Goal: Go to known website: Access a specific website the user already knows

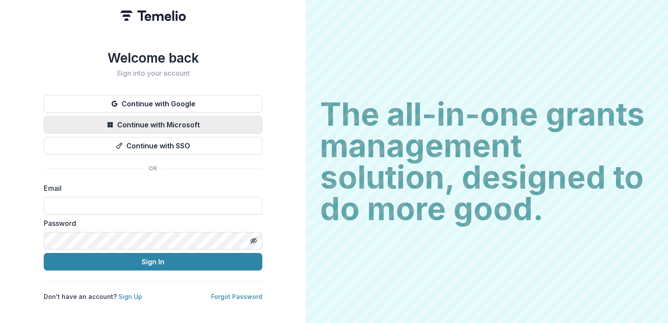
click at [126, 128] on button "Continue with Microsoft" at bounding box center [153, 124] width 219 height 17
click at [163, 122] on button "Continue with Microsoft" at bounding box center [153, 124] width 219 height 17
